Goal: Transaction & Acquisition: Book appointment/travel/reservation

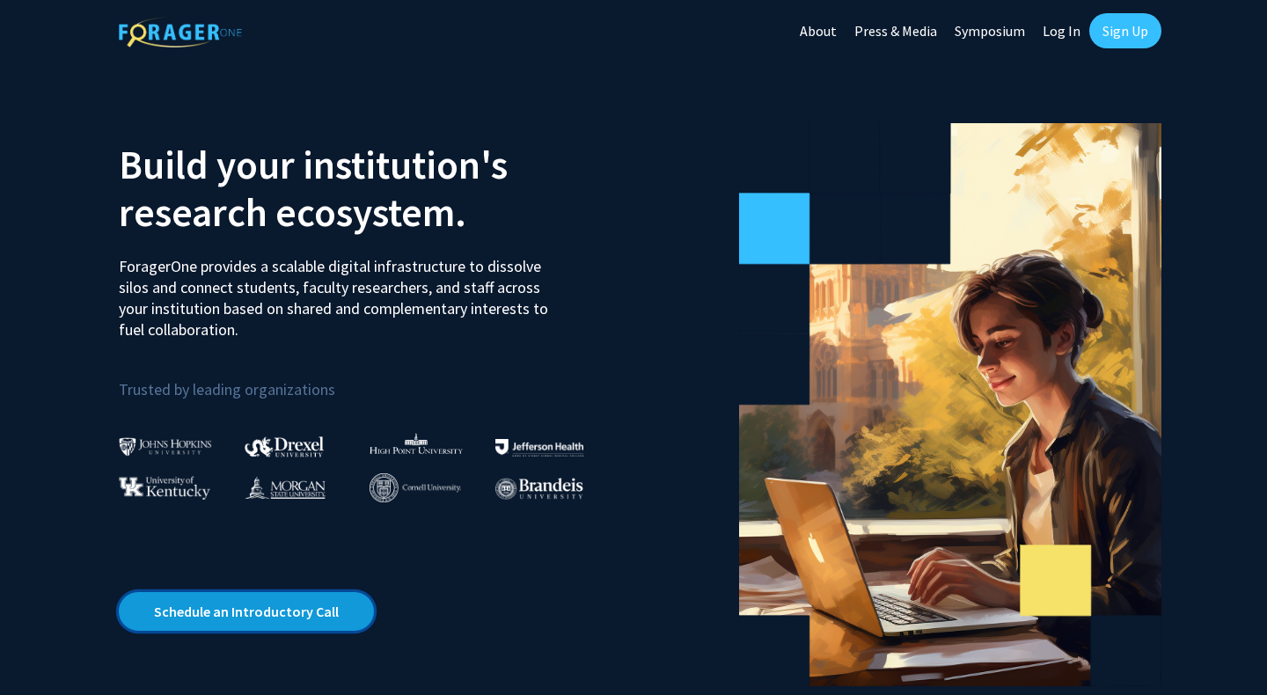
click at [317, 606] on link "Schedule an Introductory Call" at bounding box center [246, 611] width 255 height 39
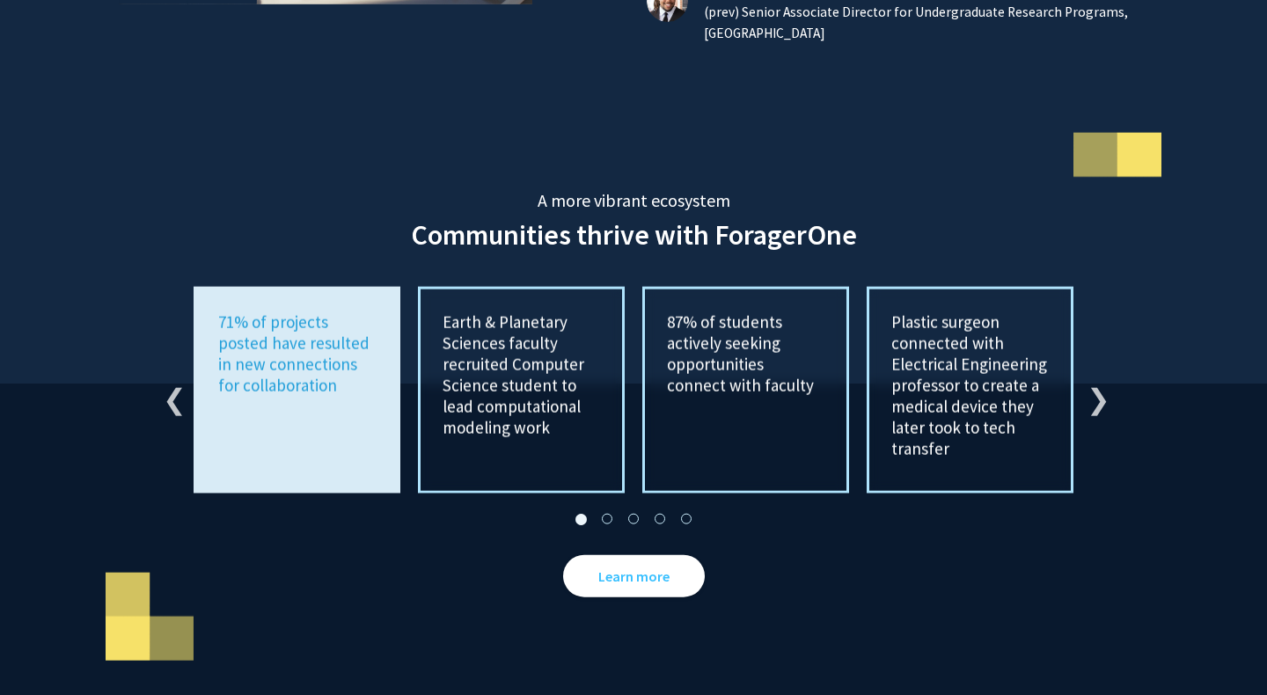
scroll to position [3179, 0]
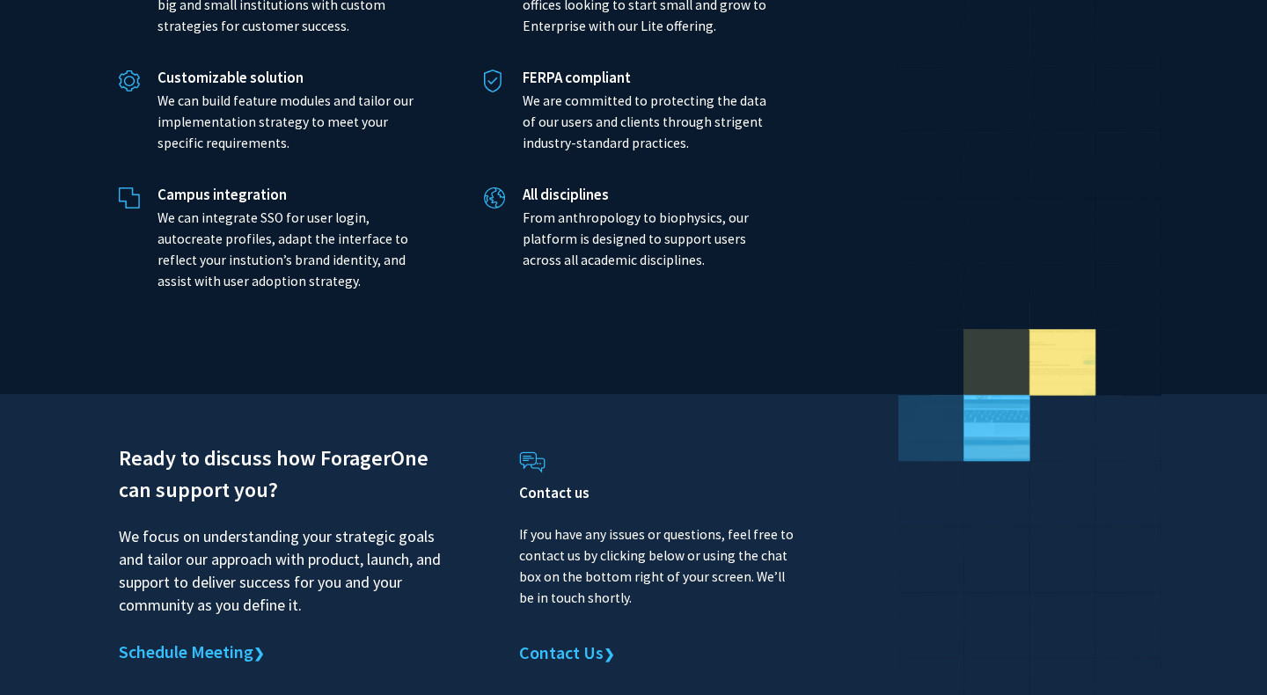
scroll to position [4107, 0]
